Goal: Information Seeking & Learning: Learn about a topic

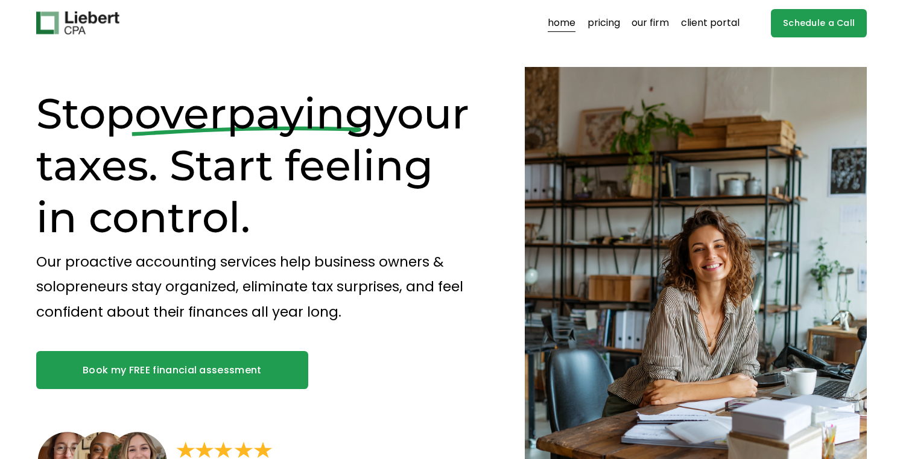
click at [83, 112] on h1 "Stop overpaying your taxes. Start feeling in control." at bounding box center [259, 166] width 447 height 156
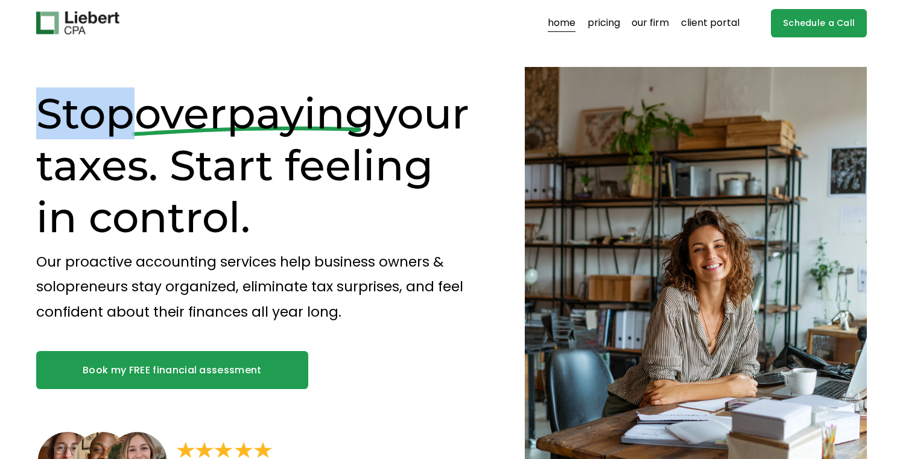
click at [83, 112] on h1 "Stop overpaying your taxes. Start feeling in control." at bounding box center [259, 166] width 447 height 156
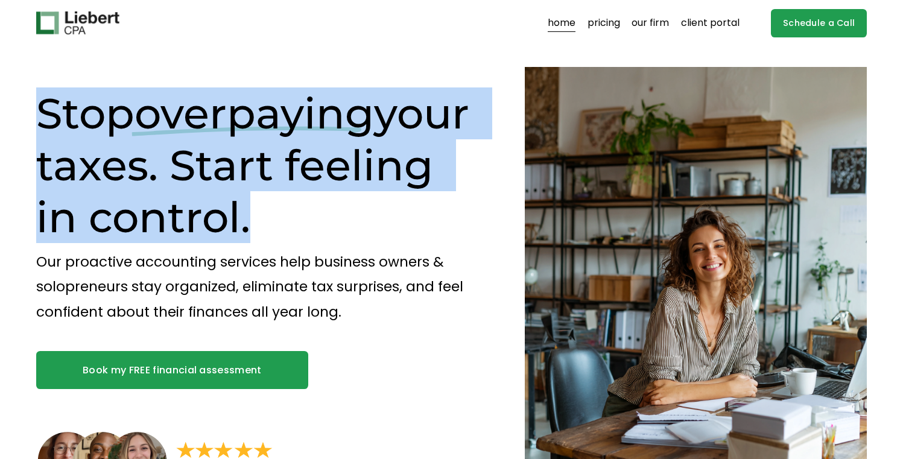
drag, startPoint x: 83, startPoint y: 112, endPoint x: 96, endPoint y: 126, distance: 19.6
click at [96, 126] on h1 "Stop overpaying your taxes. Start feeling in control." at bounding box center [259, 166] width 447 height 156
copy div "Stop overpaying your taxes. Start feeling in control."
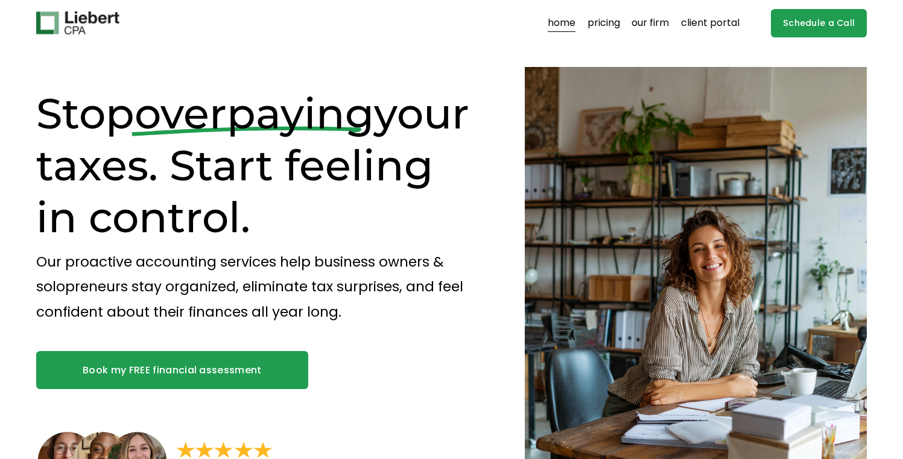
click at [135, 255] on p "Our proactive accounting services help business owners & solopreneurs stay orga…" at bounding box center [259, 287] width 447 height 75
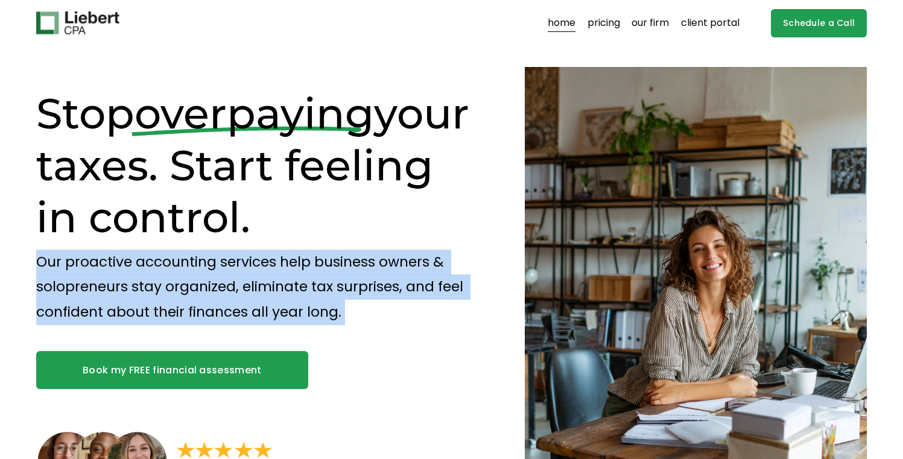
click at [135, 255] on p "Our proactive accounting services help business owners & solopreneurs stay orga…" at bounding box center [259, 287] width 447 height 75
copy div "Our proactive accounting services help business owners & solopreneurs stay orga…"
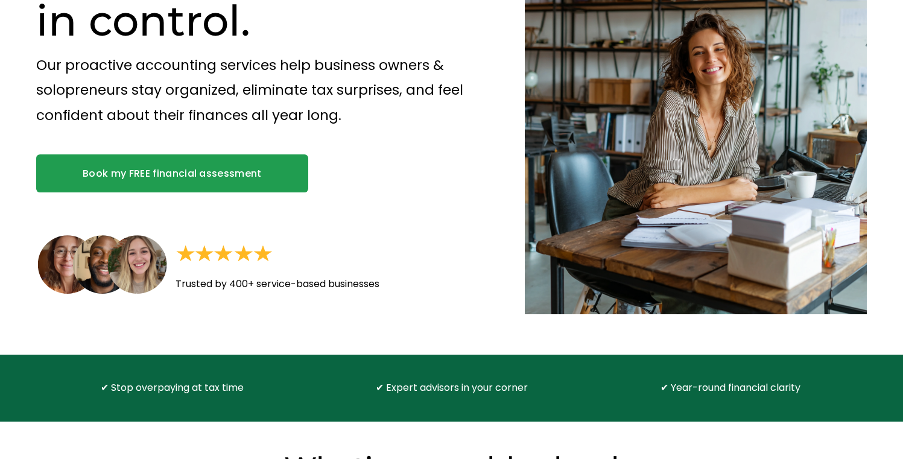
scroll to position [187, 0]
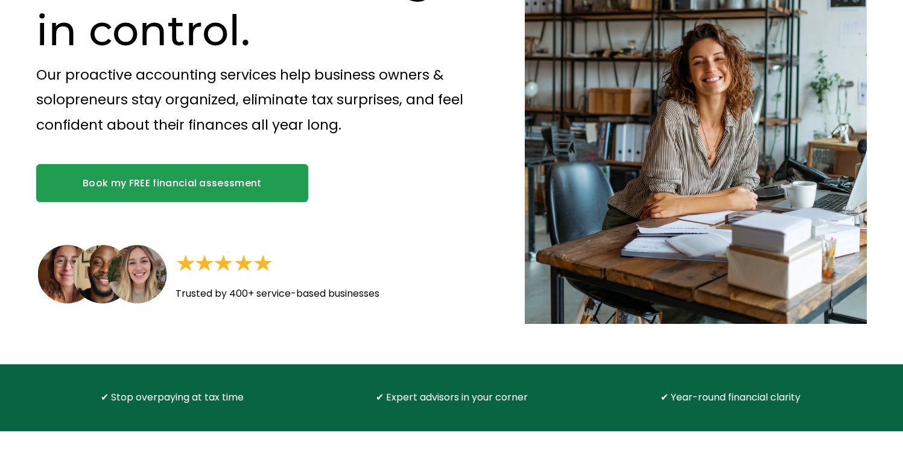
click at [288, 108] on p "Our proactive accounting services help business owners & solopreneurs stay orga…" at bounding box center [259, 100] width 447 height 75
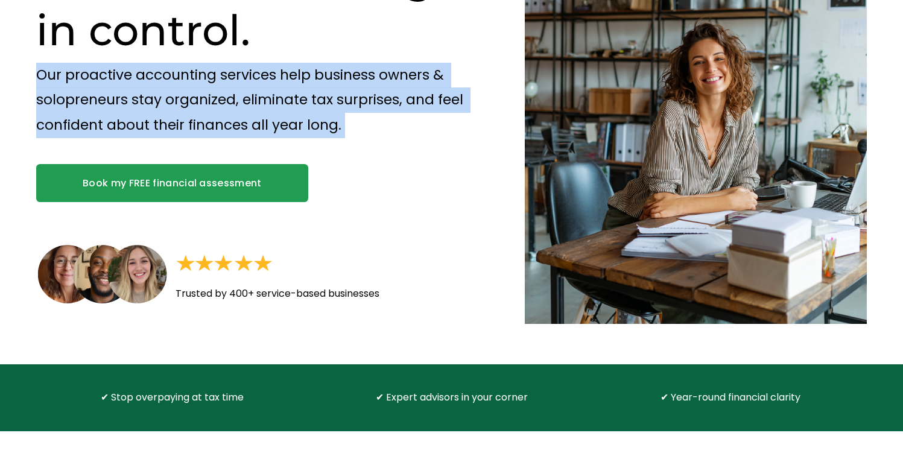
click at [288, 108] on p "Our proactive accounting services help business owners & solopreneurs stay orga…" at bounding box center [259, 100] width 447 height 75
copy div "Our proactive accounting services help business owners & solopreneurs stay orga…"
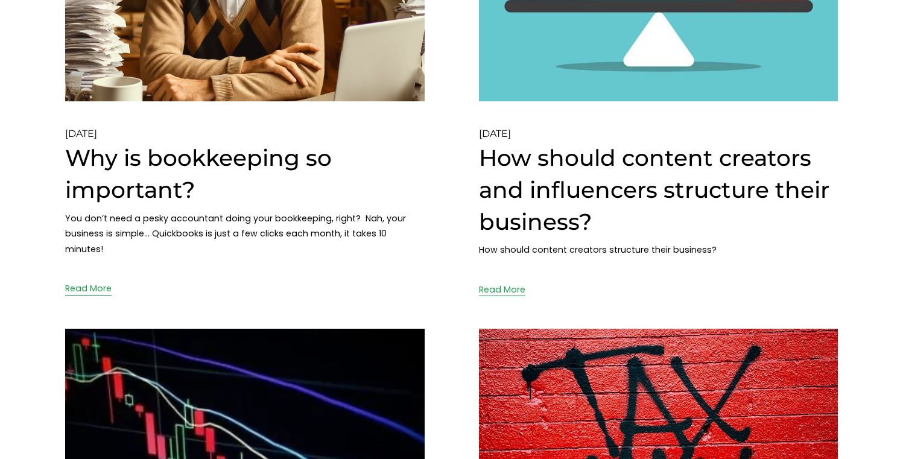
scroll to position [225, 0]
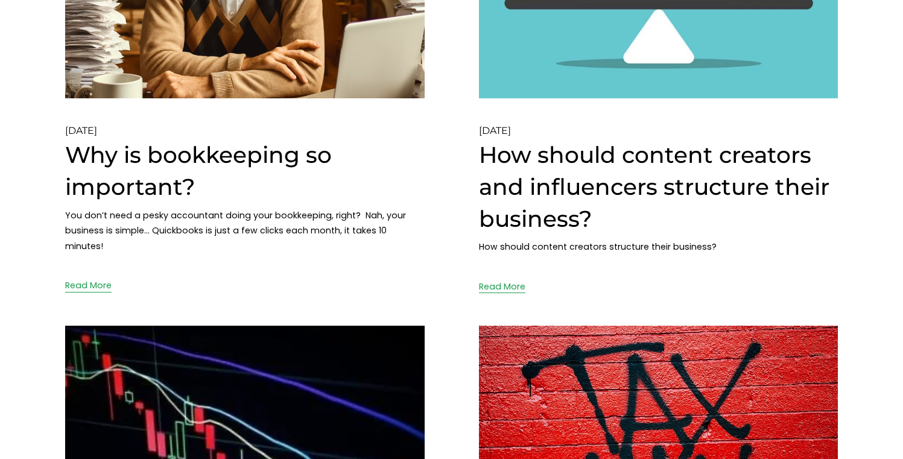
click at [526, 154] on link "How should content creators and influencers structure their business?" at bounding box center [654, 186] width 351 height 91
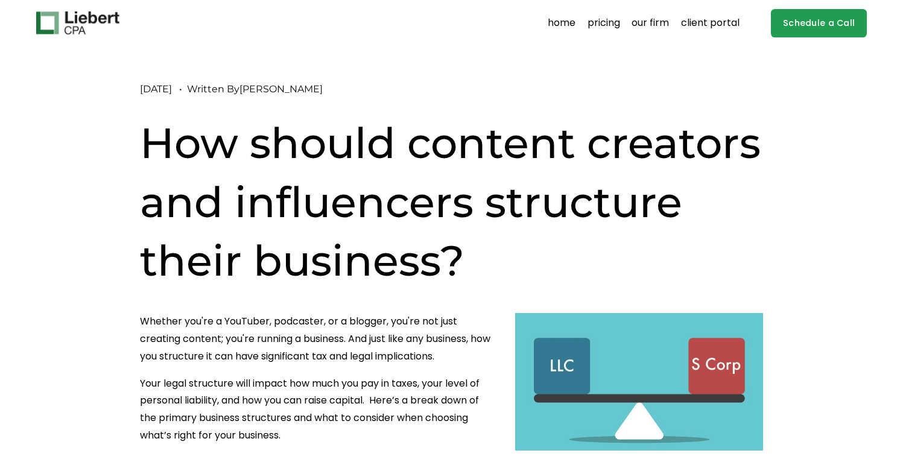
click at [258, 132] on h1 "How should content creators and influencers structure their business?" at bounding box center [451, 202] width 623 height 177
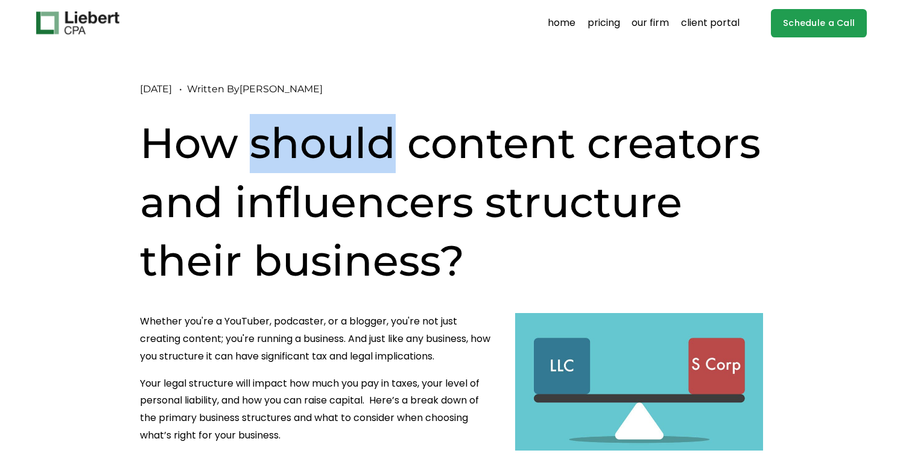
click at [258, 132] on h1 "How should content creators and influencers structure their business?" at bounding box center [451, 202] width 623 height 177
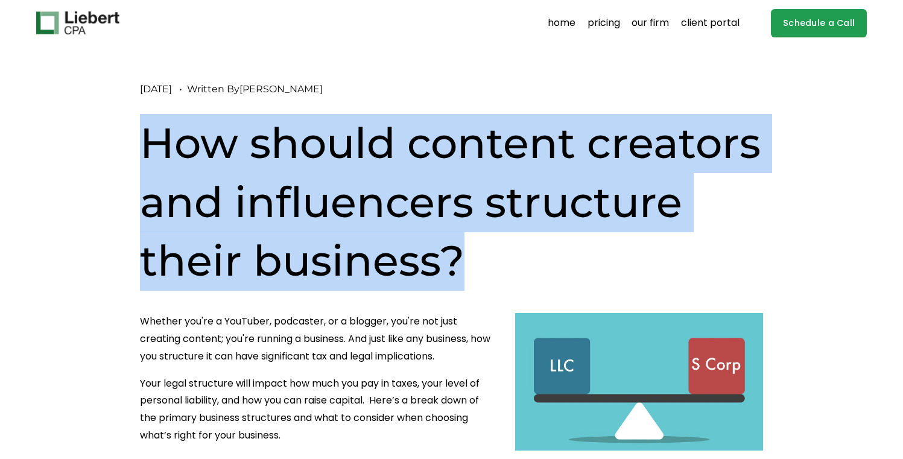
click at [258, 132] on h1 "How should content creators and influencers structure their business?" at bounding box center [451, 202] width 623 height 177
